Goal: Find specific page/section: Find specific page/section

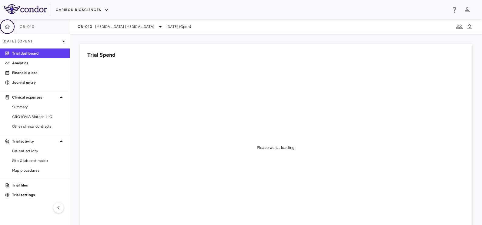
click at [12, 25] on button "button" at bounding box center [7, 26] width 15 height 15
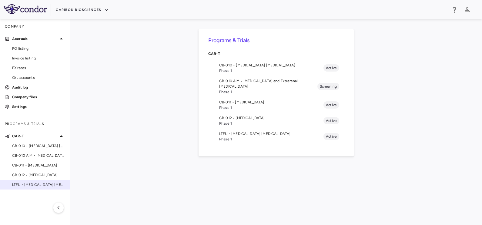
click at [30, 183] on span "LTFU • [MEDICAL_DATA] [MEDICAL_DATA]" at bounding box center [38, 184] width 53 height 5
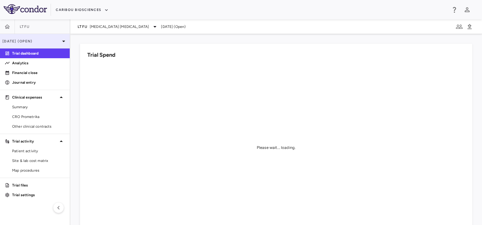
click at [31, 44] on div "[DATE] (Open)" at bounding box center [35, 41] width 70 height 15
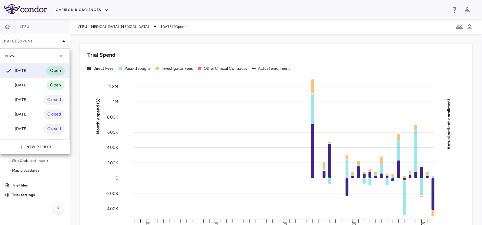
click at [100, 28] on div at bounding box center [241, 112] width 482 height 225
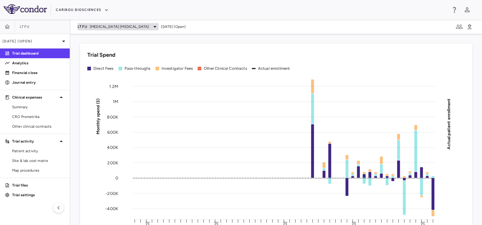
click at [101, 26] on span "[MEDICAL_DATA] [MEDICAL_DATA]" at bounding box center [119, 26] width 59 height 5
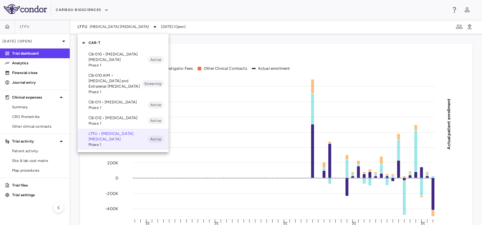
click at [98, 55] on p "CB-010 • [MEDICAL_DATA] [MEDICAL_DATA]" at bounding box center [117, 56] width 59 height 11
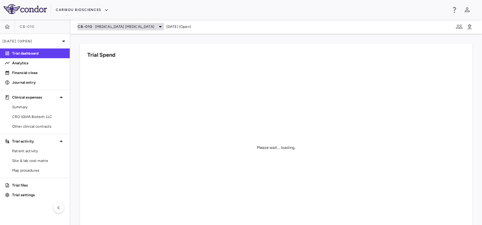
click at [109, 26] on span "[MEDICAL_DATA] [MEDICAL_DATA]" at bounding box center [124, 26] width 59 height 5
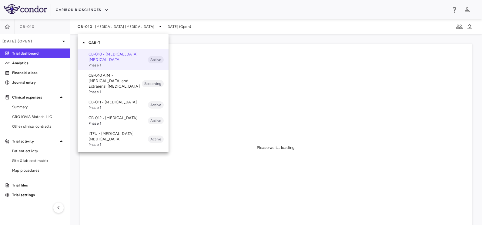
click at [207, 38] on div at bounding box center [241, 112] width 482 height 225
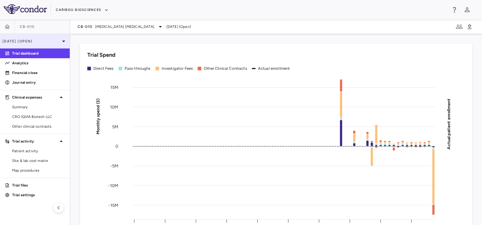
click at [29, 41] on p "[DATE] (Open)" at bounding box center [31, 40] width 58 height 5
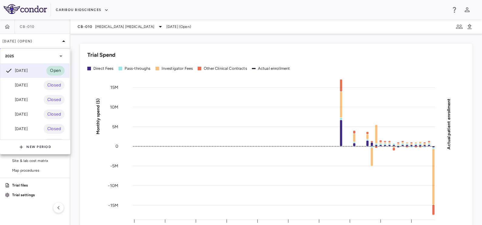
click at [86, 26] on div at bounding box center [241, 112] width 482 height 225
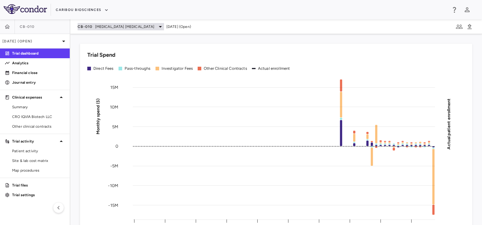
click at [103, 26] on span "[MEDICAL_DATA] [MEDICAL_DATA]" at bounding box center [124, 26] width 59 height 5
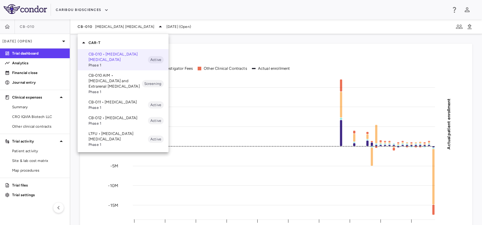
click at [100, 141] on p "LTFU • [MEDICAL_DATA] [MEDICAL_DATA]" at bounding box center [117, 136] width 59 height 11
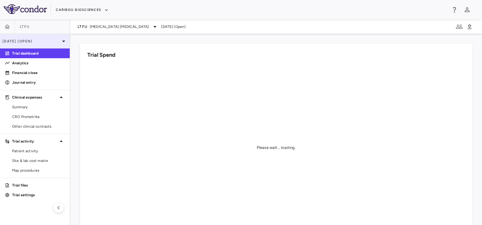
click at [55, 41] on p "[DATE] (Open)" at bounding box center [31, 40] width 58 height 5
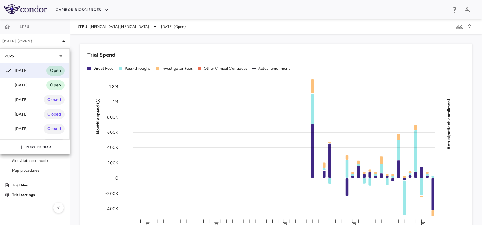
click at [75, 41] on div at bounding box center [241, 112] width 482 height 225
